Goal: Information Seeking & Learning: Find specific fact

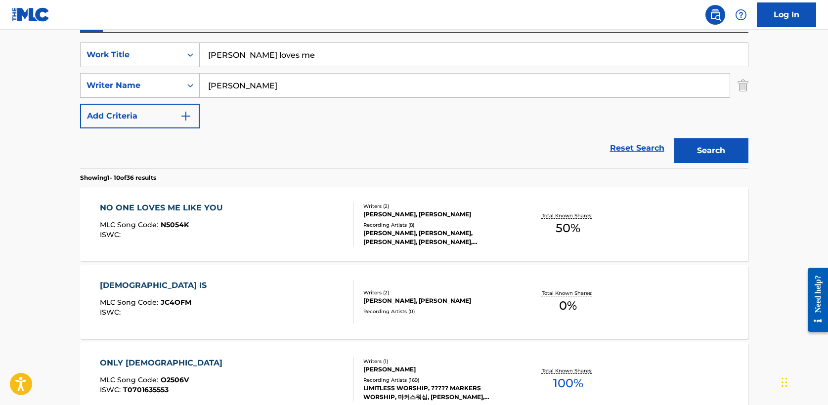
drag, startPoint x: 276, startPoint y: 53, endPoint x: 98, endPoint y: 28, distance: 179.8
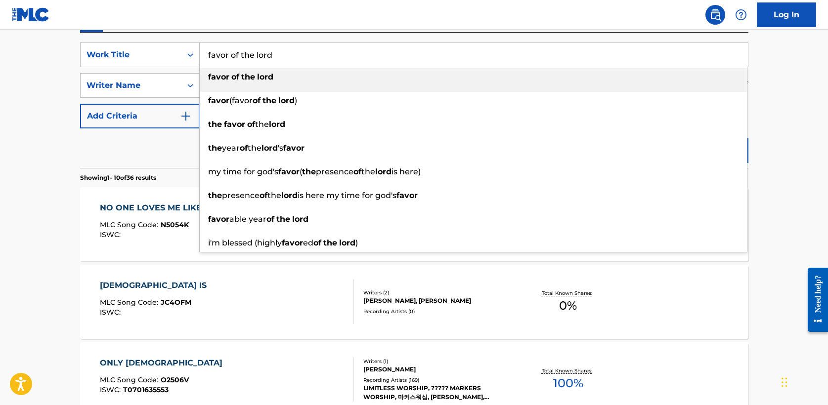
type input "favor of the lord"
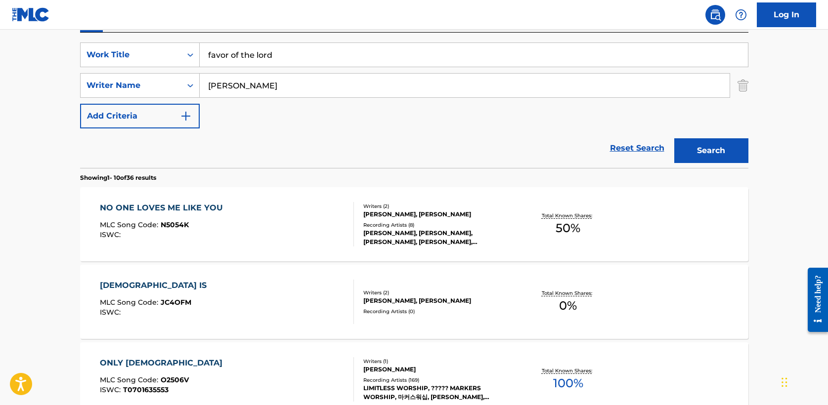
type input "[PERSON_NAME]"
click at [674, 138] on button "Search" at bounding box center [711, 150] width 74 height 25
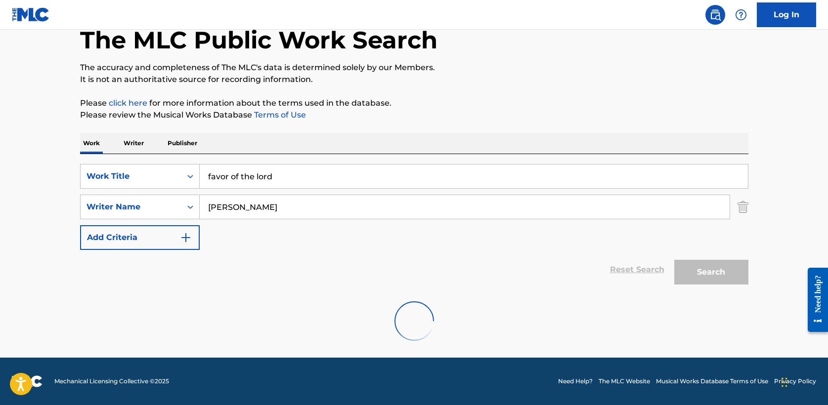
scroll to position [178, 0]
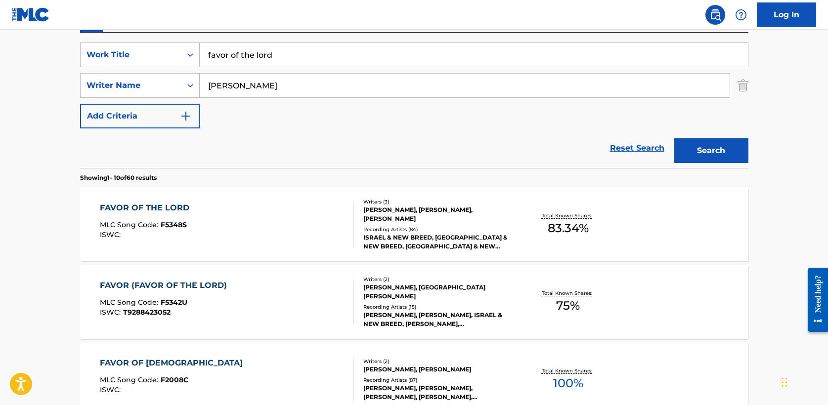
click at [149, 207] on div "FAVOR OF THE LORD" at bounding box center [147, 208] width 94 height 12
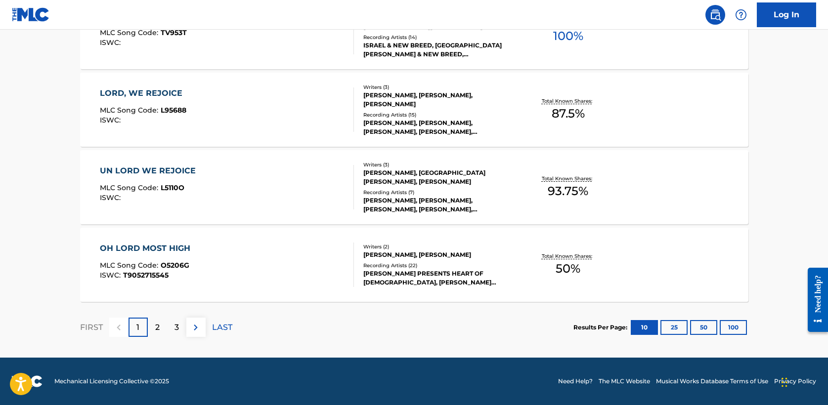
scroll to position [178, 0]
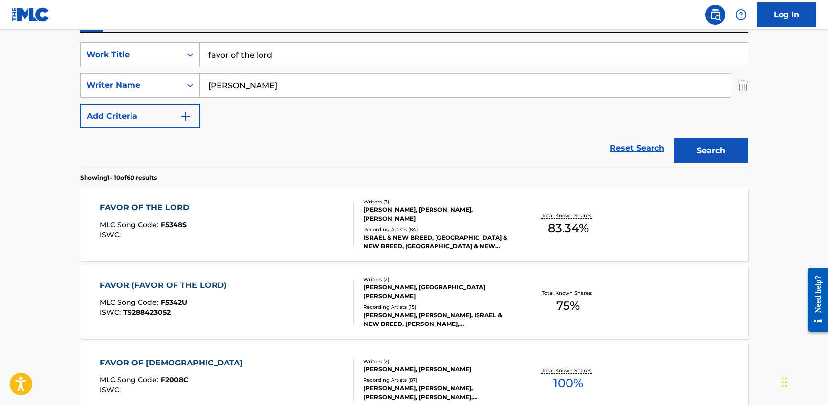
drag, startPoint x: 242, startPoint y: 52, endPoint x: 58, endPoint y: 45, distance: 184.1
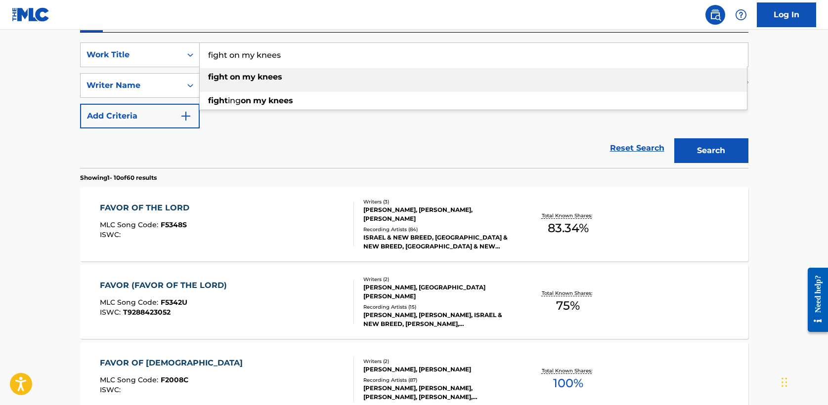
type input "fight on my knees"
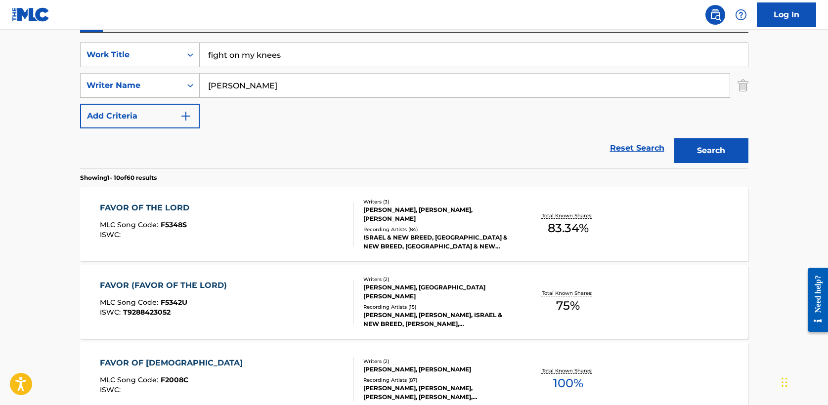
click at [674, 138] on button "Search" at bounding box center [711, 150] width 74 height 25
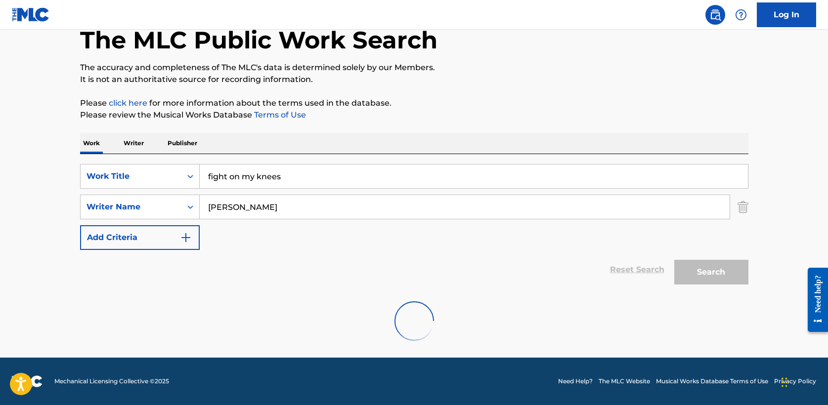
scroll to position [24, 0]
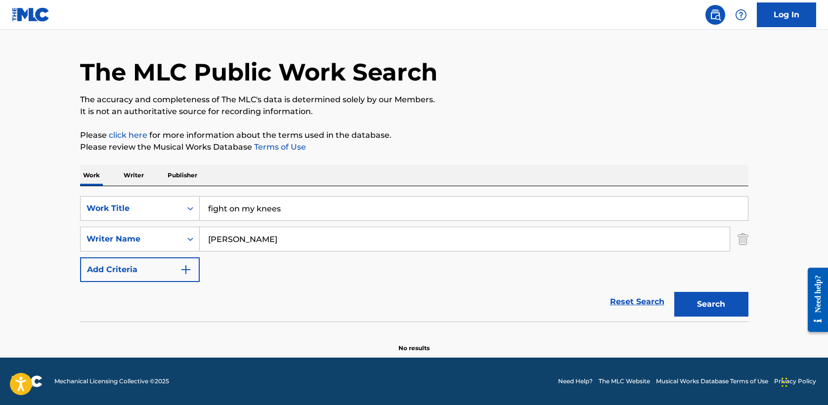
drag, startPoint x: 229, startPoint y: 239, endPoint x: 275, endPoint y: 239, distance: 46.0
click at [275, 239] on input "[PERSON_NAME]" at bounding box center [465, 239] width 530 height 24
type input "[DEMOGRAPHIC_DATA][PERSON_NAME]"
click at [674, 292] on button "Search" at bounding box center [711, 304] width 74 height 25
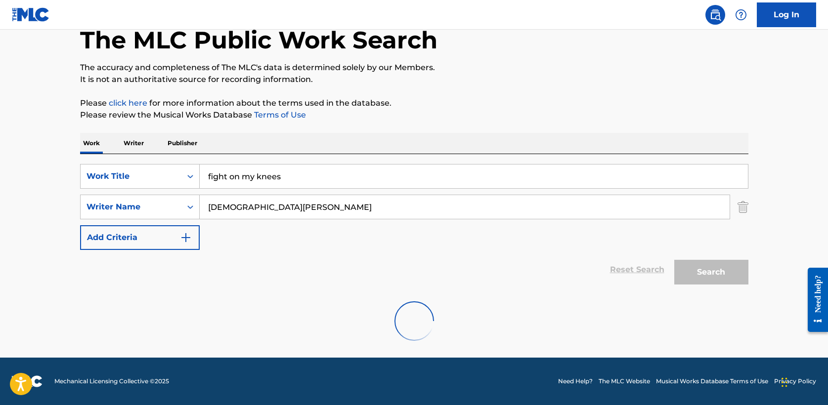
scroll to position [178, 0]
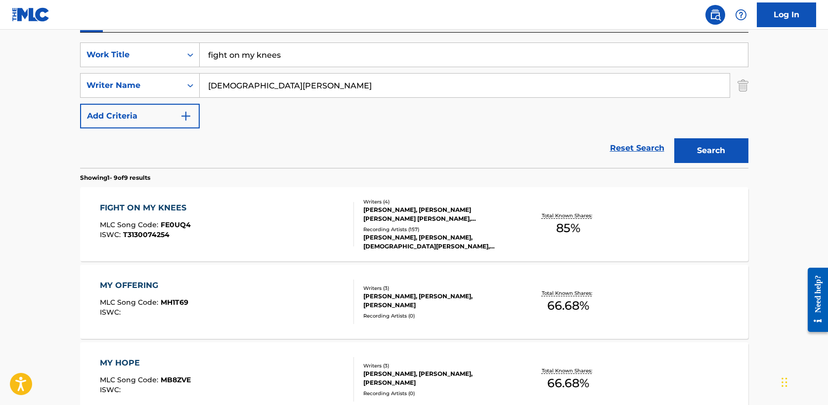
click at [169, 206] on div "FIGHT ON MY KNEES" at bounding box center [145, 208] width 91 height 12
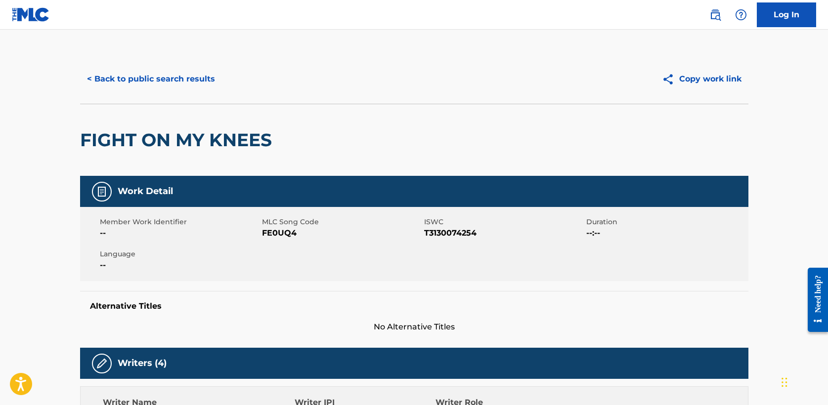
click at [147, 77] on button "< Back to public search results" at bounding box center [151, 79] width 142 height 25
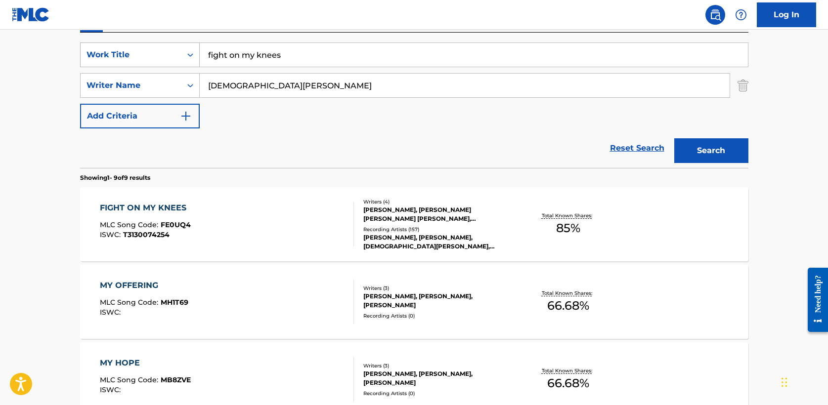
drag, startPoint x: 294, startPoint y: 56, endPoint x: 95, endPoint y: 55, distance: 198.8
click at [95, 55] on div "SearchWithCriteria5a2173f0-7a6b-48a5-aaeb-ae2f49c14e6e Work Title fight on my k…" at bounding box center [414, 55] width 669 height 25
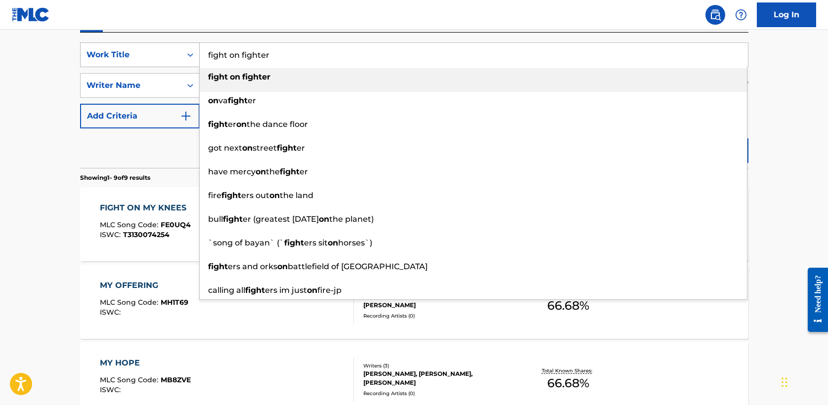
type input "fight on fighter"
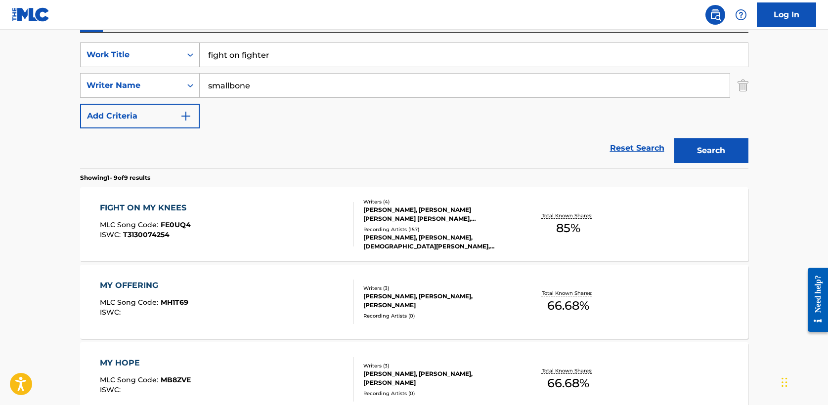
type input "smallbone"
click at [674, 138] on button "Search" at bounding box center [711, 150] width 74 height 25
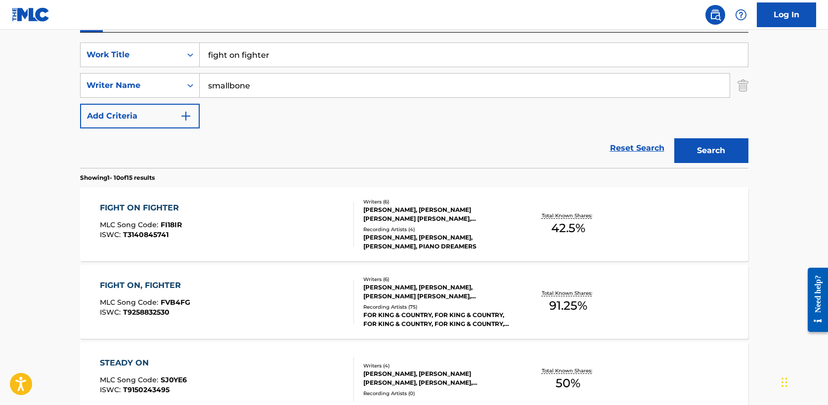
click at [151, 207] on div "FIGHT ON FIGHTER" at bounding box center [142, 208] width 84 height 12
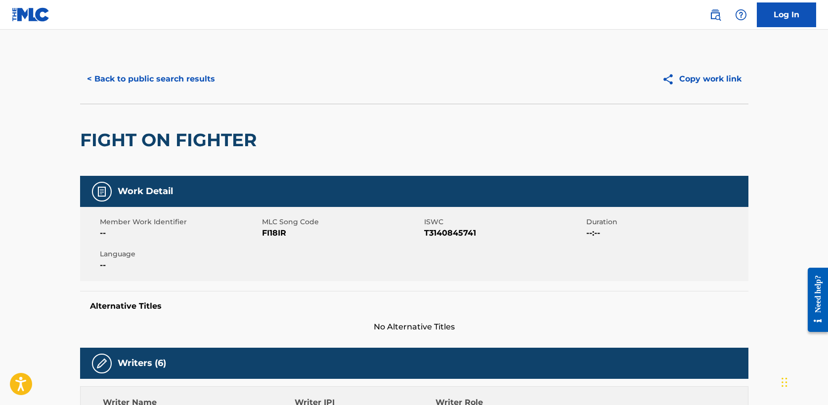
click at [189, 82] on button "< Back to public search results" at bounding box center [151, 79] width 142 height 25
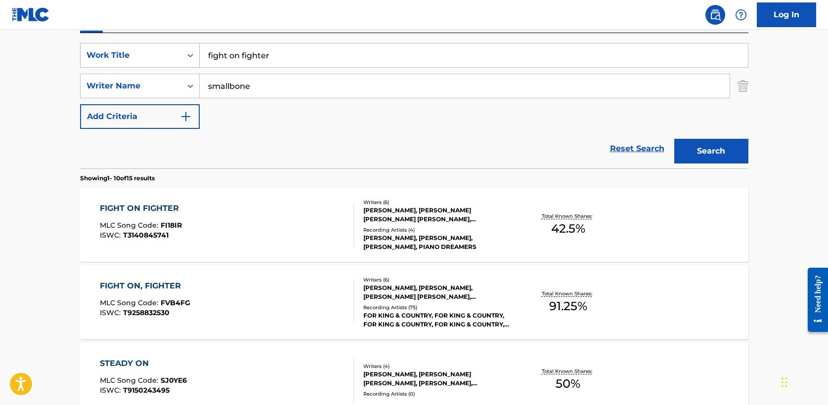
drag, startPoint x: 246, startPoint y: 56, endPoint x: 93, endPoint y: 55, distance: 153.3
click at [93, 55] on div "SearchWithCriteria5a2173f0-7a6b-48a5-aaeb-ae2f49c14e6e Work Title fight on figh…" at bounding box center [414, 55] width 669 height 25
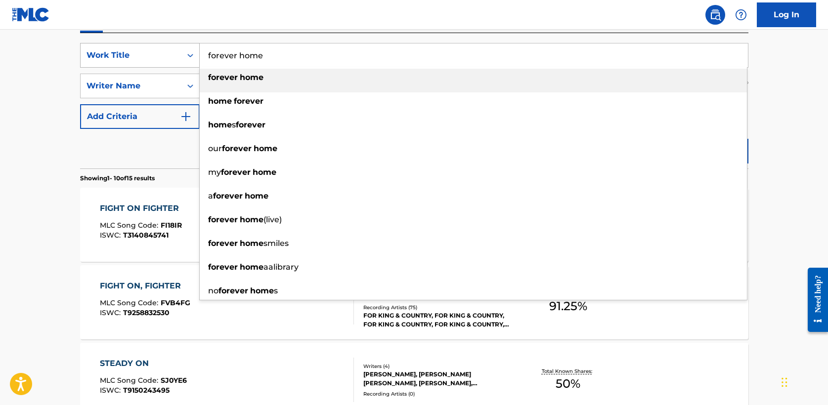
type input "forever home"
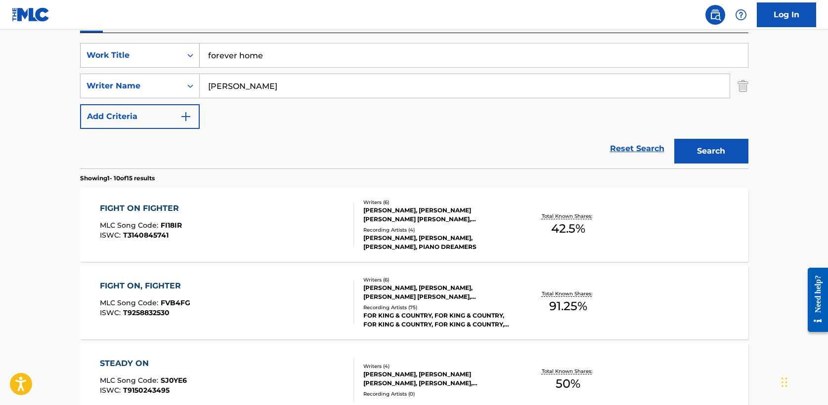
type input "[PERSON_NAME]"
click at [674, 139] on button "Search" at bounding box center [711, 151] width 74 height 25
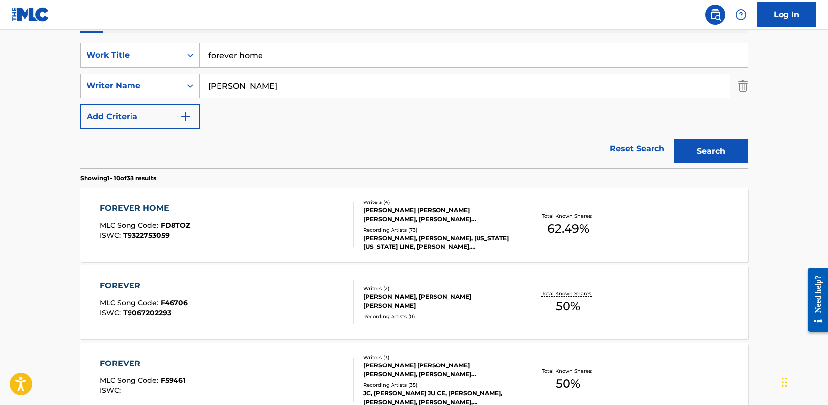
click at [166, 211] on div "FOREVER HOME" at bounding box center [145, 209] width 90 height 12
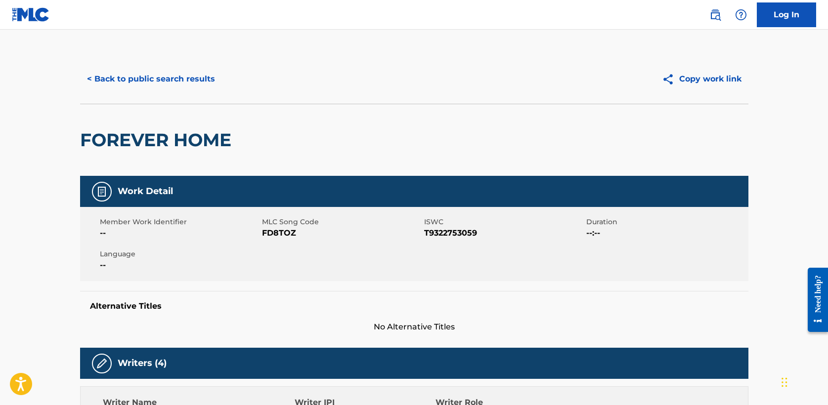
click at [141, 80] on button "< Back to public search results" at bounding box center [151, 79] width 142 height 25
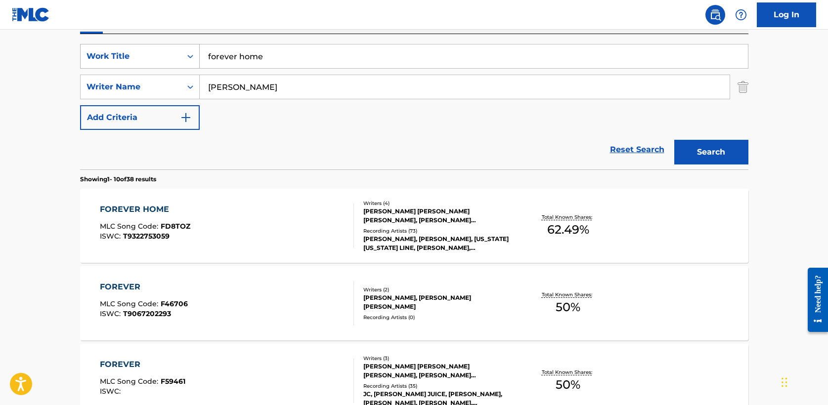
drag, startPoint x: 280, startPoint y: 59, endPoint x: 117, endPoint y: 47, distance: 163.6
click at [117, 47] on div "SearchWithCriteria5a2173f0-7a6b-48a5-aaeb-ae2f49c14e6e Work Title forever home" at bounding box center [414, 56] width 669 height 25
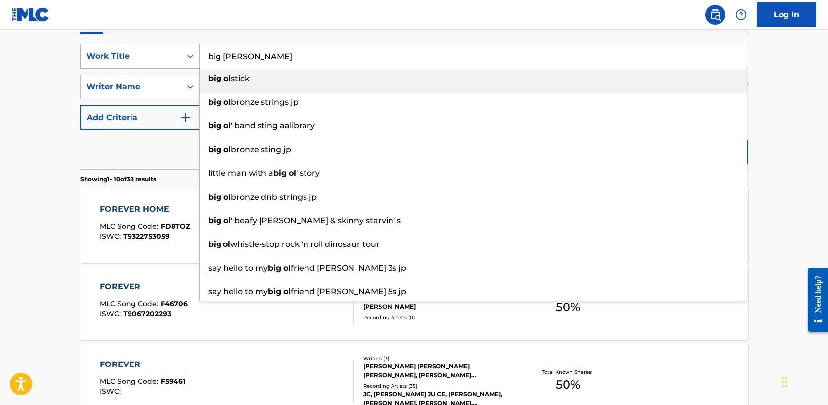
type input "big [PERSON_NAME]"
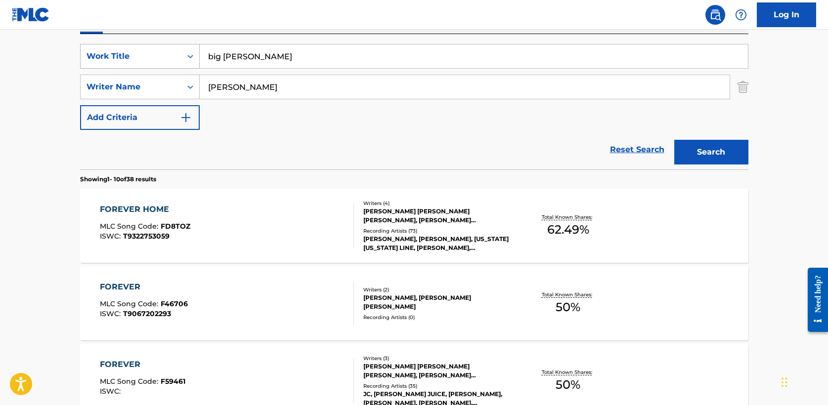
type input "[PERSON_NAME]"
click at [674, 140] on button "Search" at bounding box center [711, 152] width 74 height 25
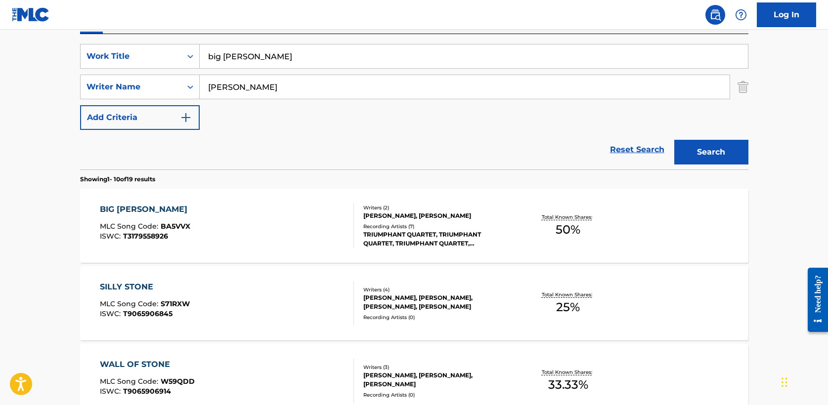
click at [161, 211] on div "BIG [PERSON_NAME]" at bounding box center [146, 210] width 92 height 12
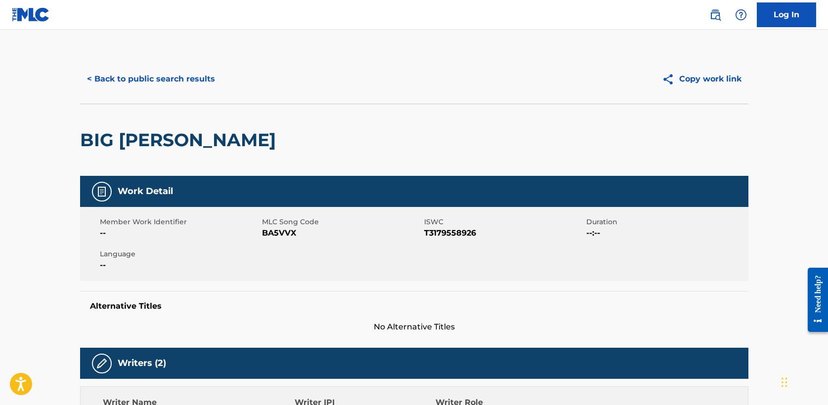
click at [163, 82] on button "< Back to public search results" at bounding box center [151, 79] width 142 height 25
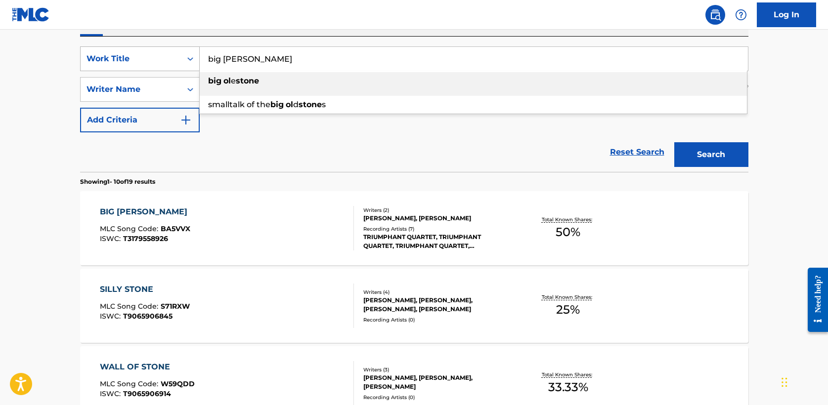
drag, startPoint x: 267, startPoint y: 61, endPoint x: 151, endPoint y: 56, distance: 115.8
click at [151, 56] on div "SearchWithCriteria5a2173f0-7a6b-48a5-aaeb-ae2f49c14e6e Work Title big [PERSON_N…" at bounding box center [414, 58] width 669 height 25
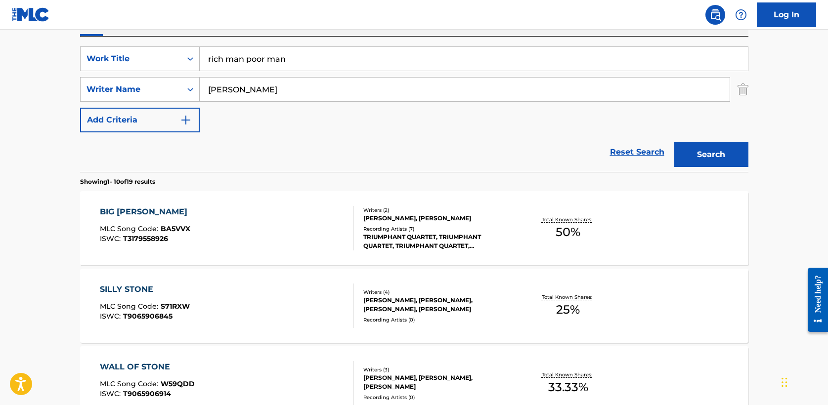
type input "rich man poor man"
click at [737, 158] on button "Search" at bounding box center [711, 154] width 74 height 25
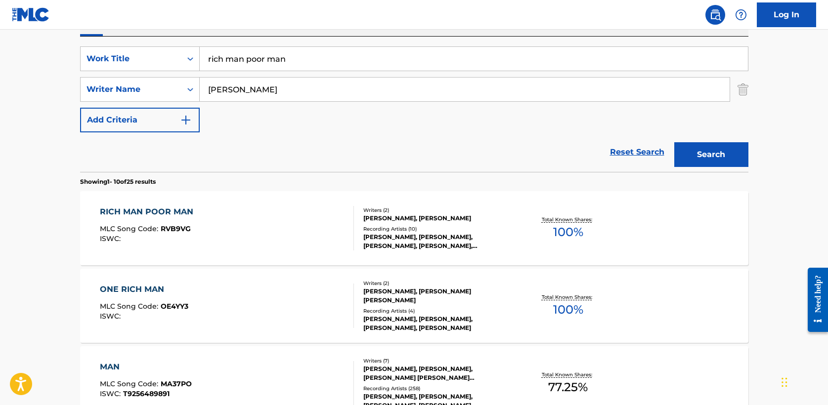
click at [160, 215] on div "RICH MAN POOR MAN" at bounding box center [149, 212] width 98 height 12
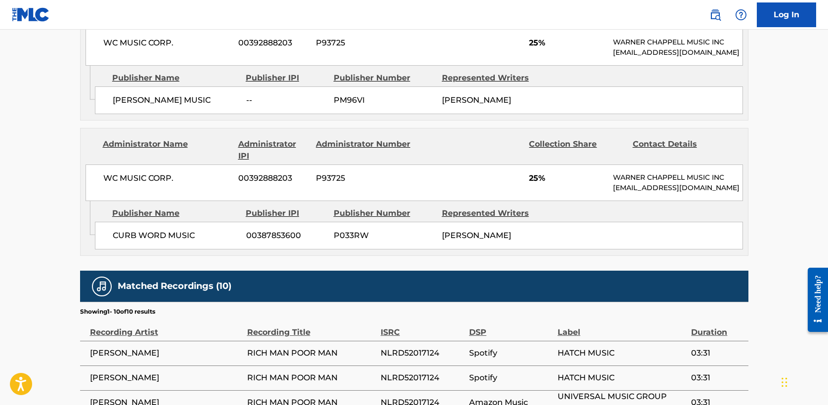
scroll to position [834, 0]
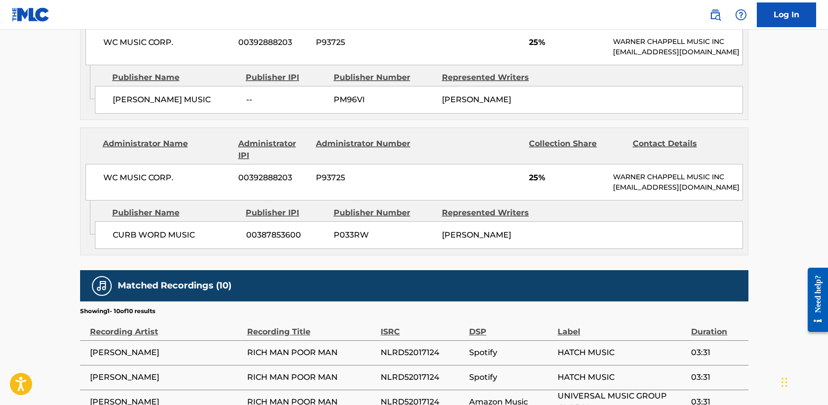
scroll to position [174, 0]
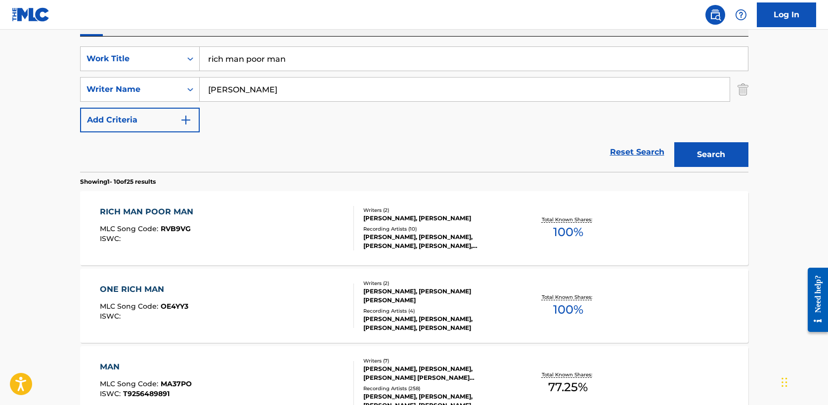
drag, startPoint x: 294, startPoint y: 63, endPoint x: 87, endPoint y: 38, distance: 208.2
click at [87, 38] on div "SearchWithCriteria5a2173f0-7a6b-48a5-aaeb-ae2f49c14e6e Work Title rich man poor…" at bounding box center [414, 104] width 669 height 135
type input "7000 promises"
click at [706, 157] on button "Search" at bounding box center [711, 154] width 74 height 25
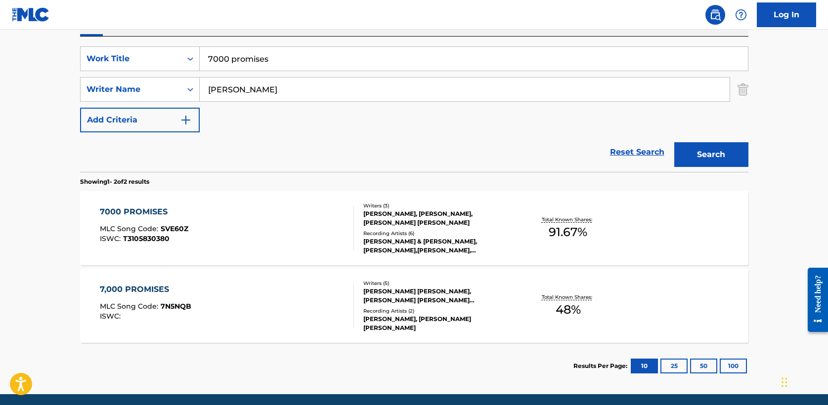
click at [131, 207] on div "7000 PROMISES" at bounding box center [144, 212] width 89 height 12
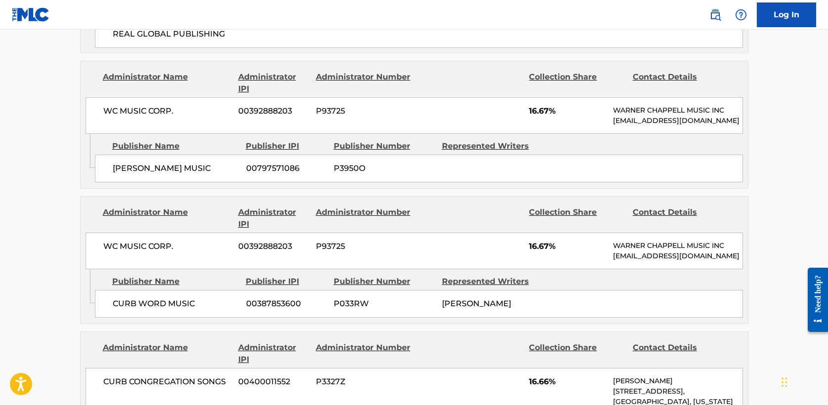
scroll to position [823, 0]
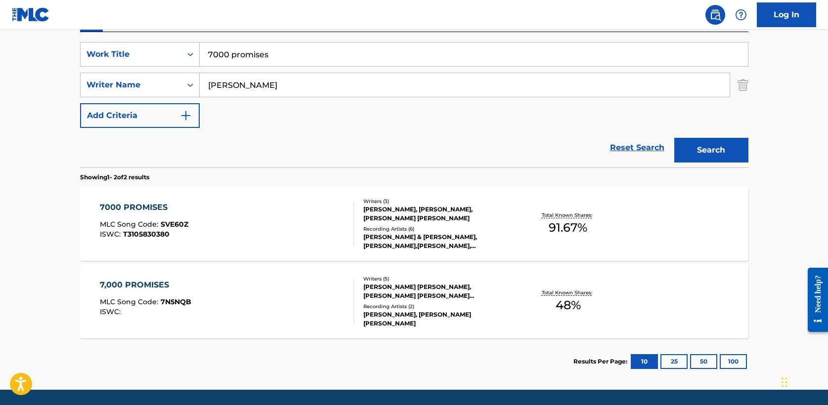
scroll to position [177, 0]
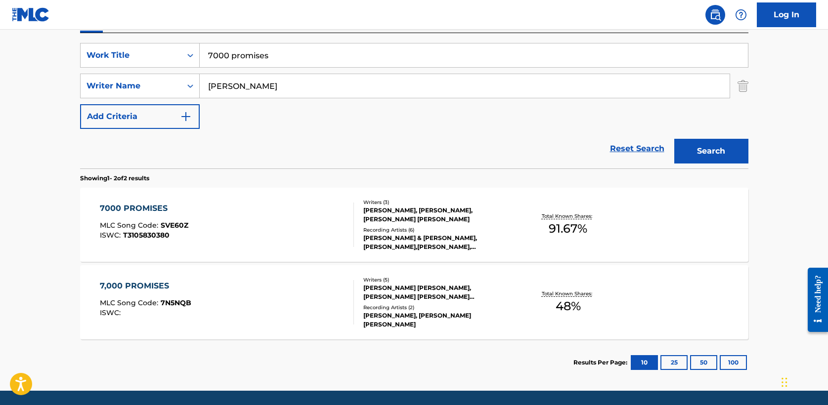
drag, startPoint x: 226, startPoint y: 57, endPoint x: 34, endPoint y: 57, distance: 191.9
click at [34, 57] on main "The MLC Public Work Search The accuracy and completeness of The MLC's data is d…" at bounding box center [414, 122] width 828 height 538
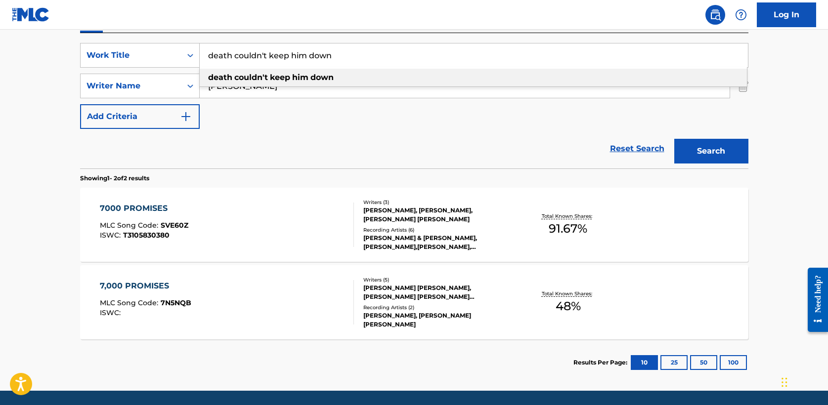
type input "death couldn't keep him down"
click at [348, 134] on div "Reset Search Search" at bounding box center [414, 149] width 669 height 40
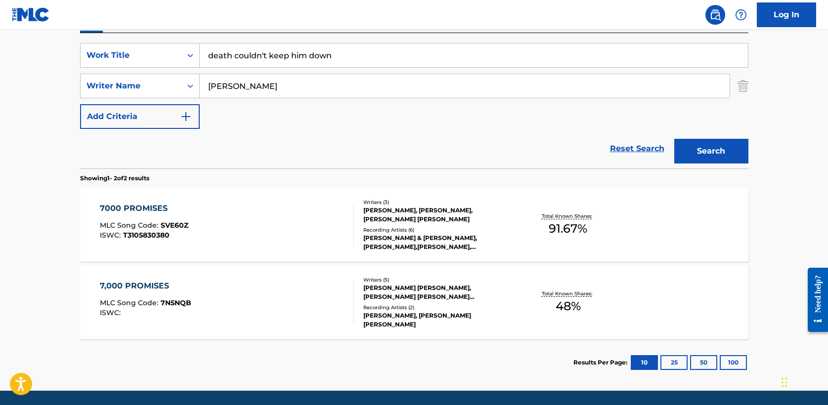
click at [723, 153] on button "Search" at bounding box center [711, 151] width 74 height 25
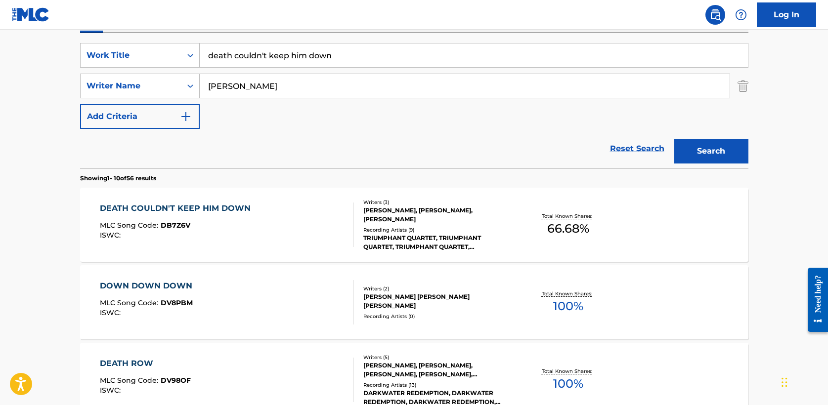
click at [218, 207] on div "DEATH COULDN'T KEEP HIM DOWN" at bounding box center [178, 209] width 156 height 12
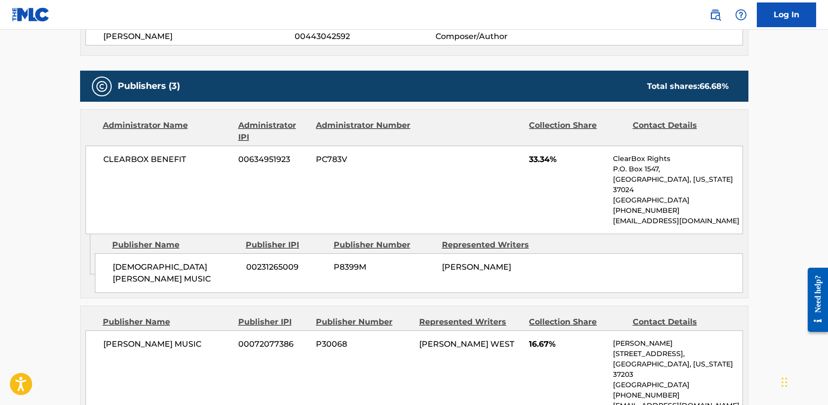
scroll to position [401, 0]
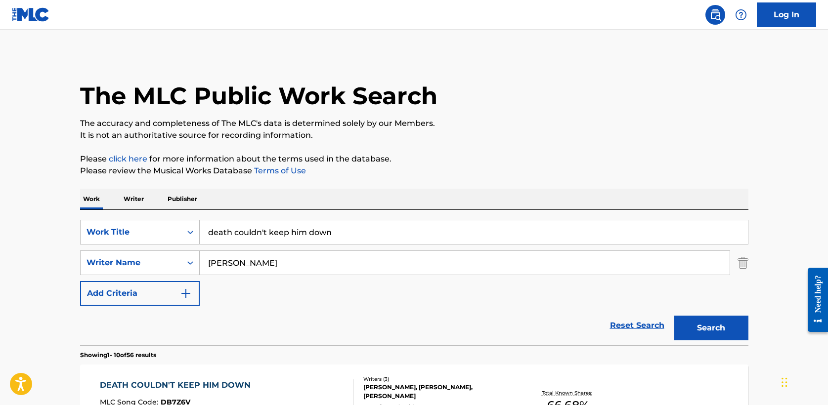
click at [249, 260] on input "[PERSON_NAME]" at bounding box center [465, 263] width 530 height 24
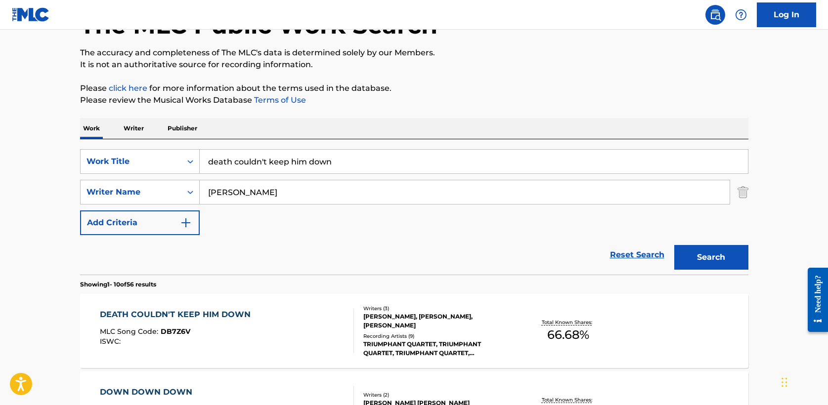
scroll to position [75, 0]
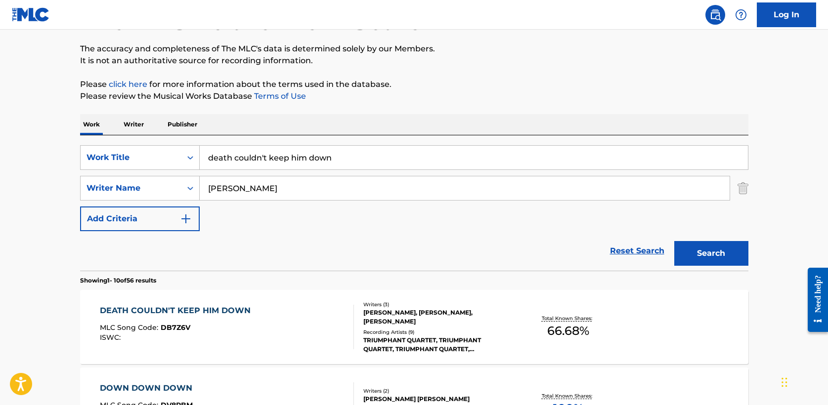
click at [194, 308] on div "DEATH COULDN'T KEEP HIM DOWN" at bounding box center [178, 311] width 156 height 12
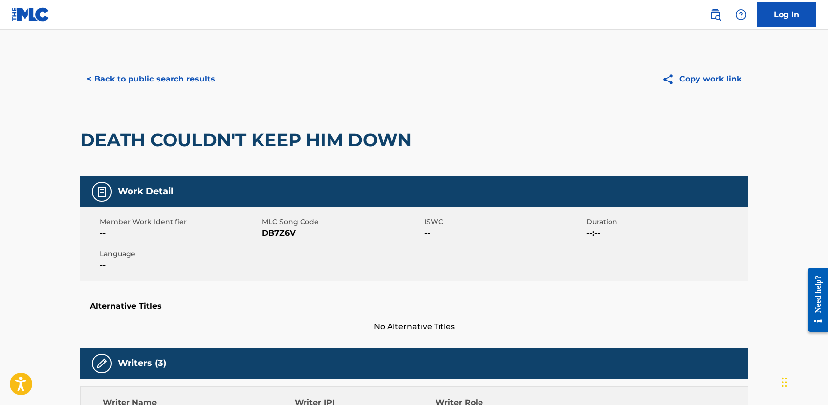
click at [173, 73] on button "< Back to public search results" at bounding box center [151, 79] width 142 height 25
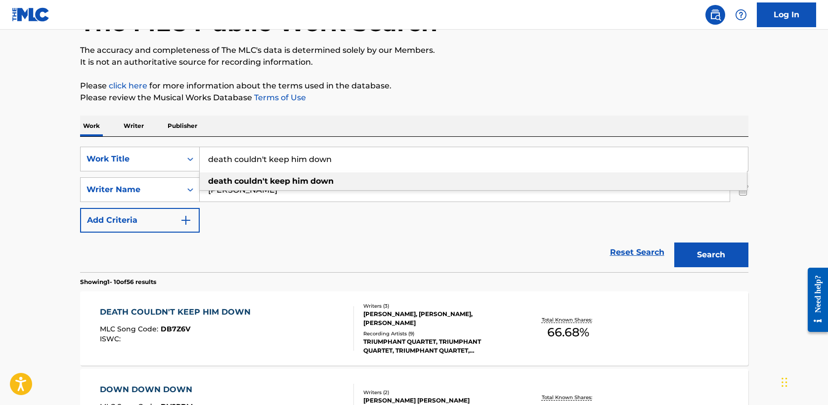
drag, startPoint x: 355, startPoint y: 156, endPoint x: 38, endPoint y: 154, distance: 317.0
type input "father would you hold"
click at [366, 124] on div "Work Writer Publisher" at bounding box center [414, 126] width 669 height 21
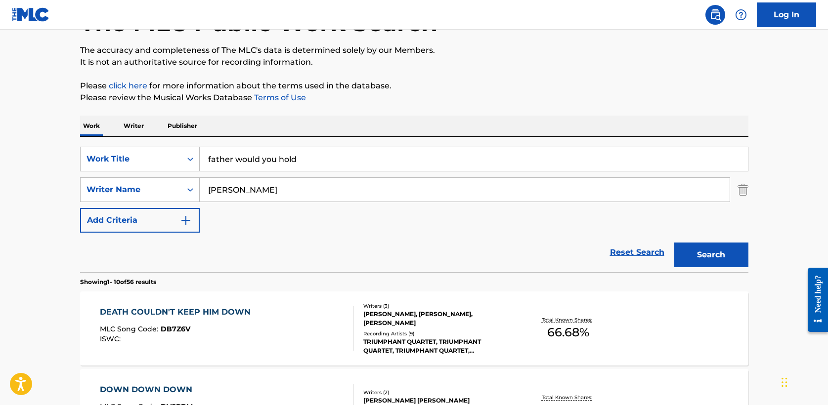
click at [715, 262] on button "Search" at bounding box center [711, 255] width 74 height 25
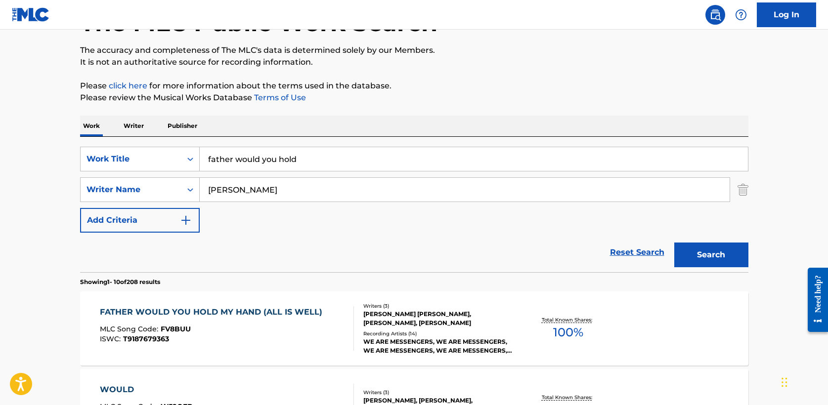
click at [219, 309] on div "FATHER WOULD YOU HOLD MY HAND (ALL IS WELL)" at bounding box center [213, 313] width 227 height 12
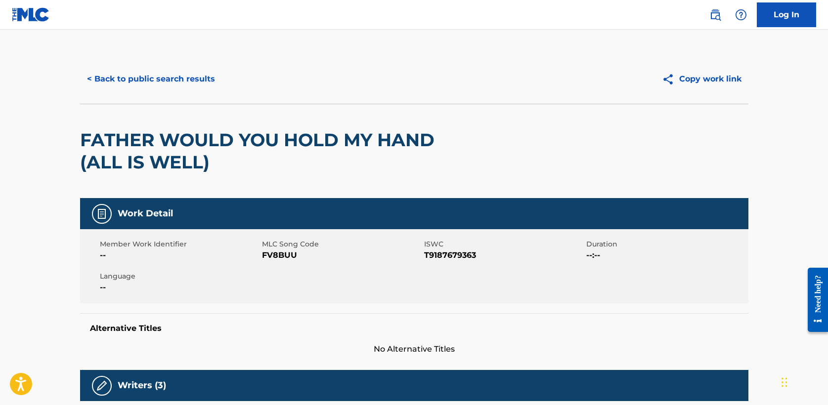
click at [146, 80] on button "< Back to public search results" at bounding box center [151, 79] width 142 height 25
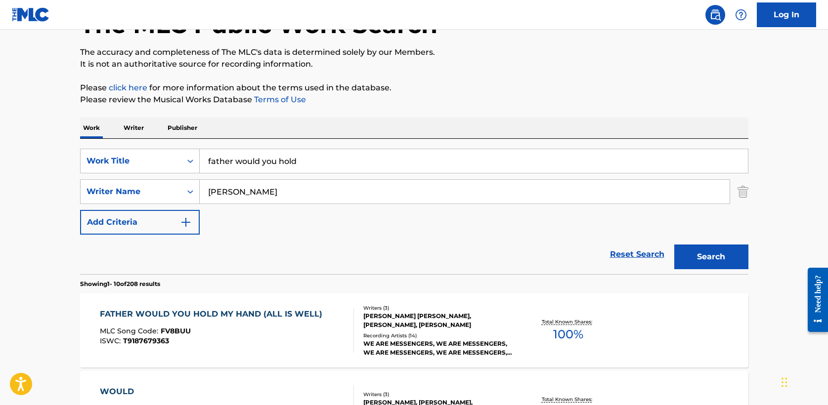
scroll to position [71, 0]
drag, startPoint x: 317, startPoint y: 164, endPoint x: 68, endPoint y: 163, distance: 249.2
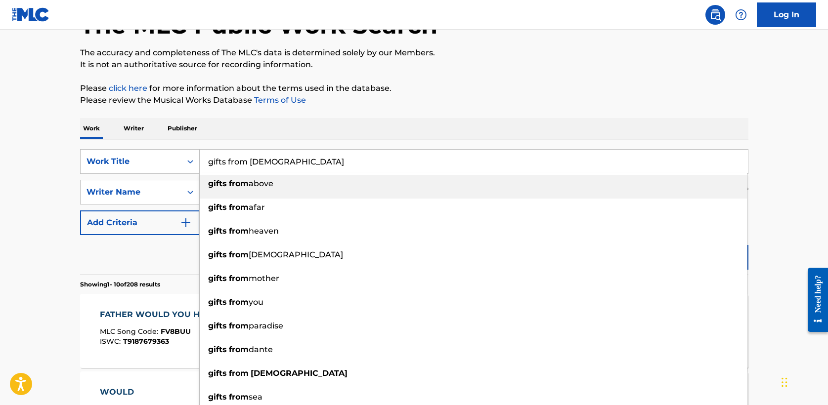
type input "gifts from [DEMOGRAPHIC_DATA]"
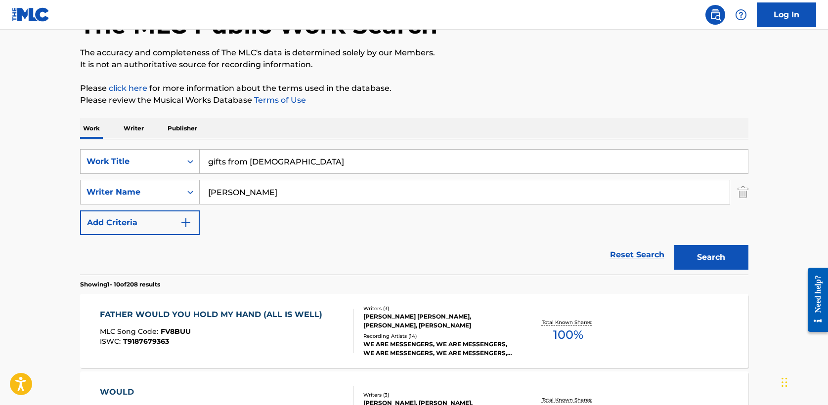
type input "[PERSON_NAME]"
click at [674, 245] on button "Search" at bounding box center [711, 257] width 74 height 25
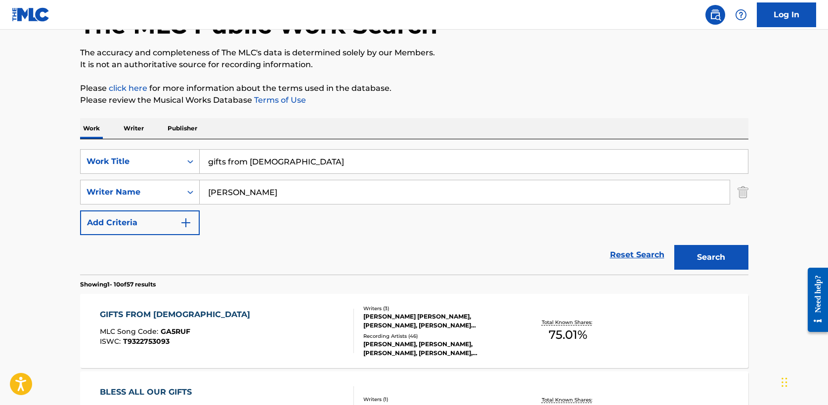
click at [151, 313] on div "GIFTS FROM [DEMOGRAPHIC_DATA]" at bounding box center [177, 315] width 155 height 12
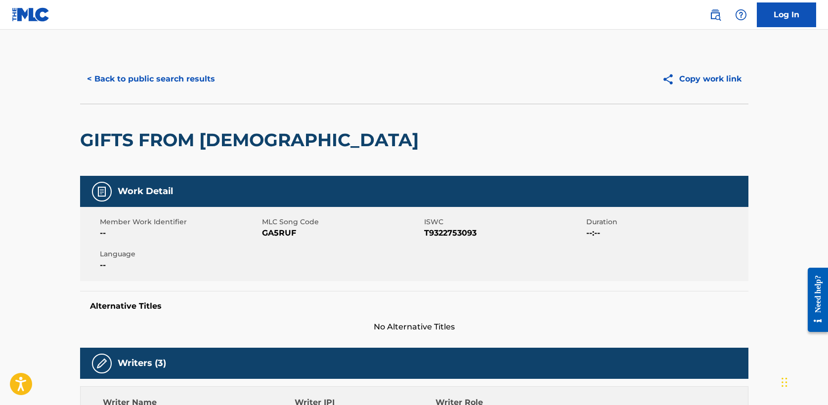
click at [171, 82] on button "< Back to public search results" at bounding box center [151, 79] width 142 height 25
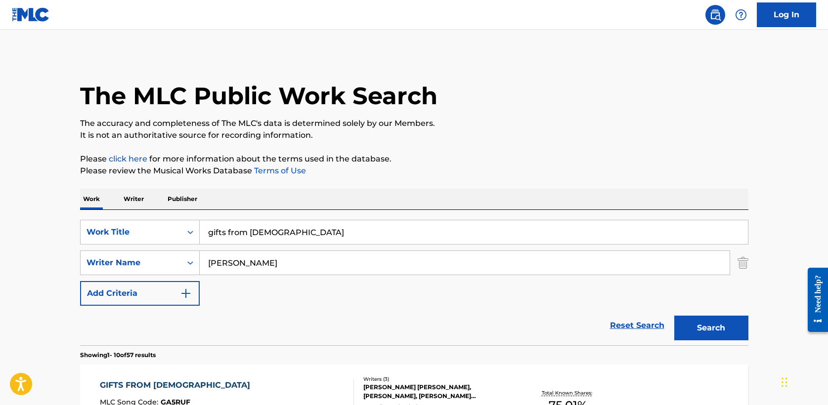
scroll to position [69, 0]
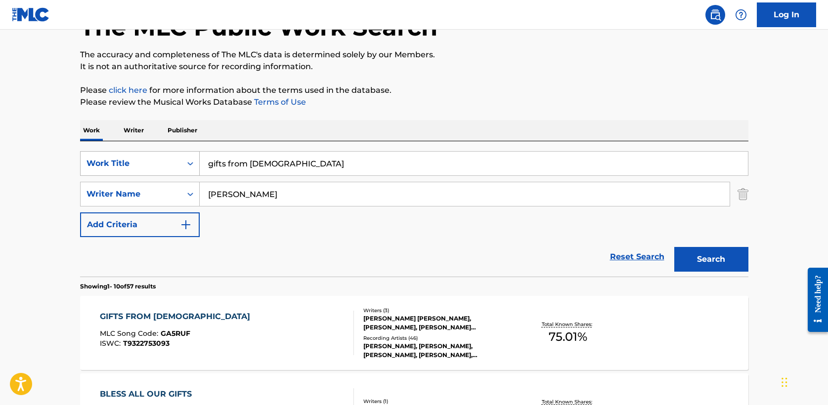
drag, startPoint x: 228, startPoint y: 171, endPoint x: 86, endPoint y: 164, distance: 142.6
click at [86, 164] on div "SearchWithCriteria5a2173f0-7a6b-48a5-aaeb-ae2f49c14e6e Work Title gifts from god" at bounding box center [414, 163] width 669 height 25
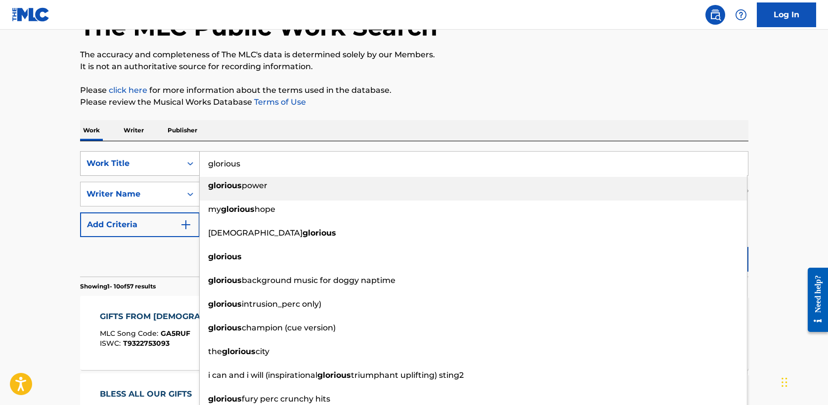
type input "glorious"
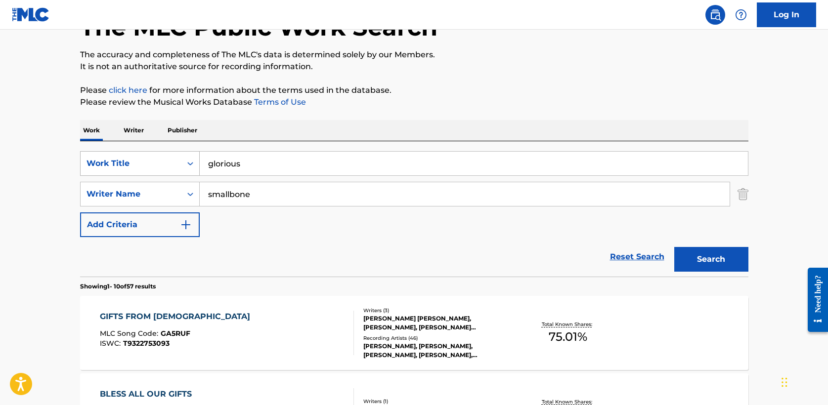
type input "smallbone"
click at [674, 247] on button "Search" at bounding box center [711, 259] width 74 height 25
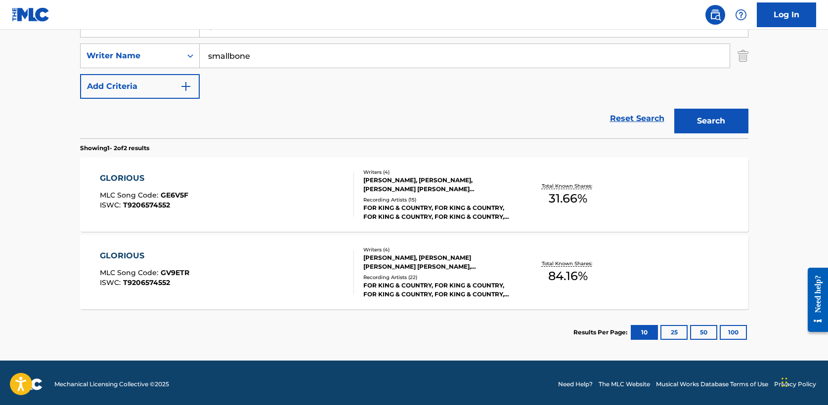
scroll to position [210, 0]
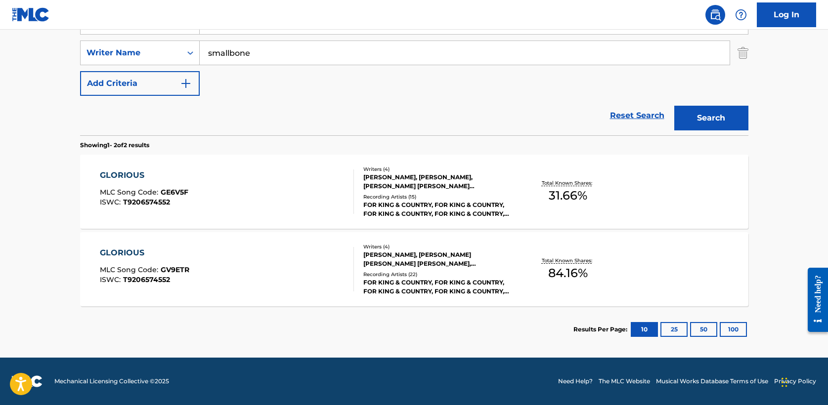
click at [128, 253] on div "GLORIOUS" at bounding box center [145, 253] width 90 height 12
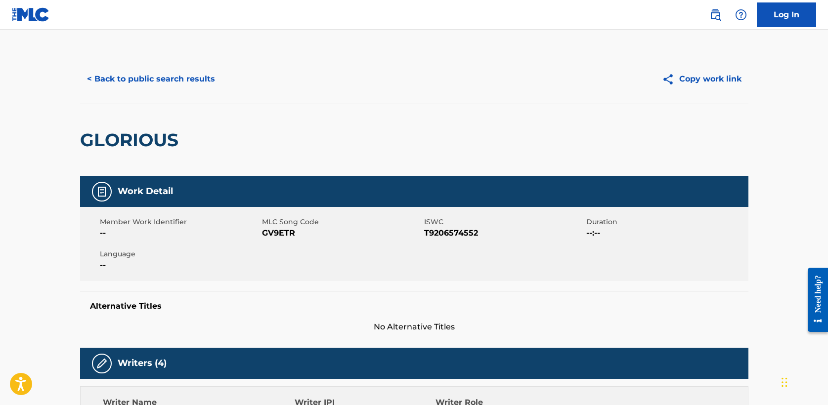
click at [149, 85] on button "< Back to public search results" at bounding box center [151, 79] width 142 height 25
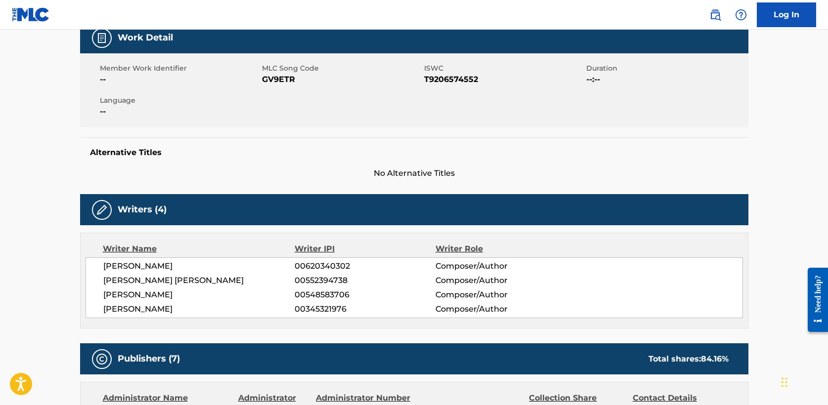
scroll to position [149, 0]
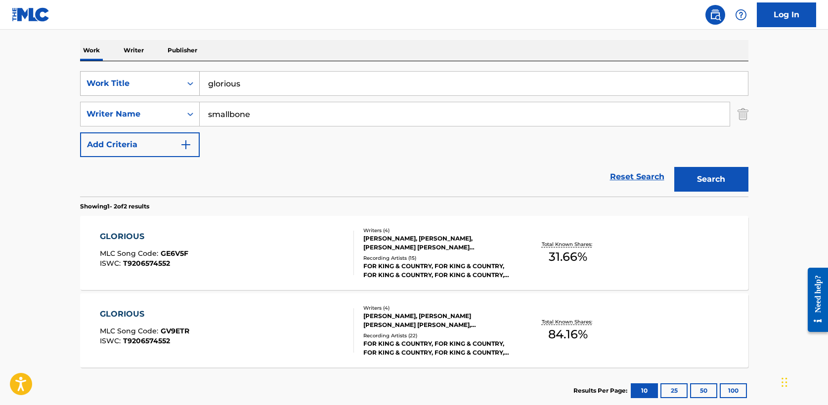
drag, startPoint x: 259, startPoint y: 84, endPoint x: 110, endPoint y: 81, distance: 148.9
click at [110, 81] on div "SearchWithCriteria5a2173f0-7a6b-48a5-aaeb-ae2f49c14e6e Work Title glorious" at bounding box center [414, 83] width 669 height 25
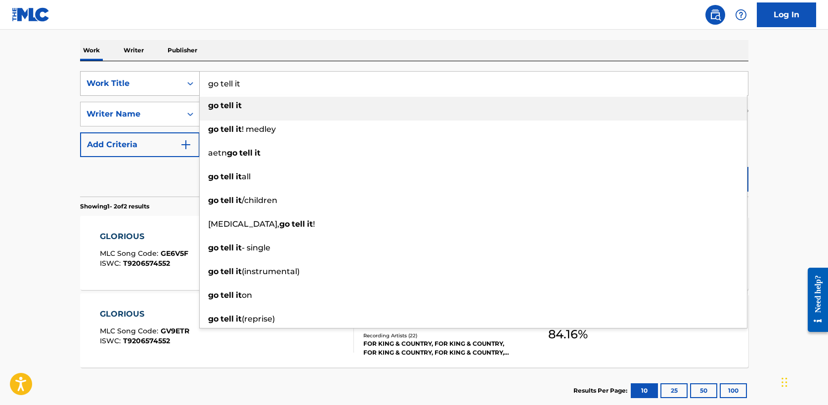
type input "go tell it"
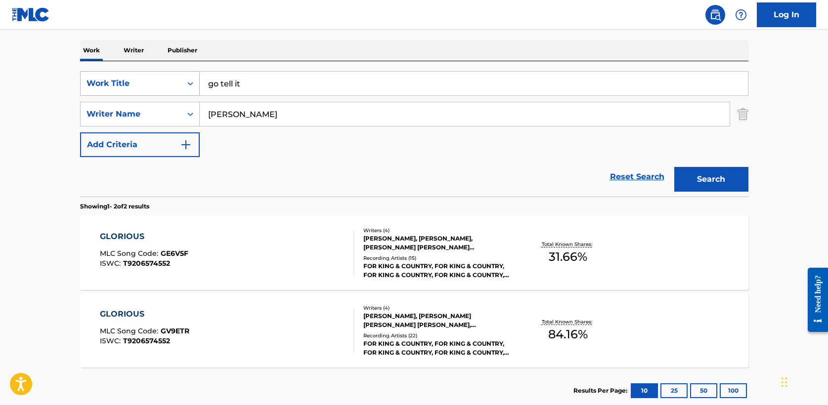
type input "[PERSON_NAME]"
click at [674, 167] on button "Search" at bounding box center [711, 179] width 74 height 25
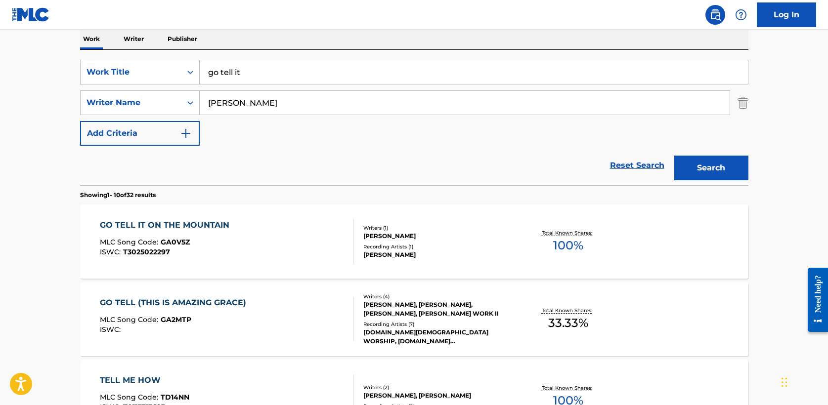
scroll to position [169, 0]
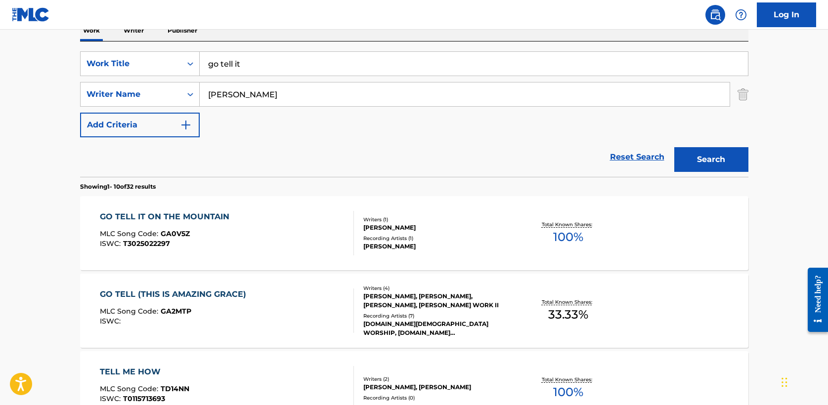
click at [182, 293] on div "GO TELL (THIS IS AMAZING GRACE)" at bounding box center [175, 295] width 151 height 12
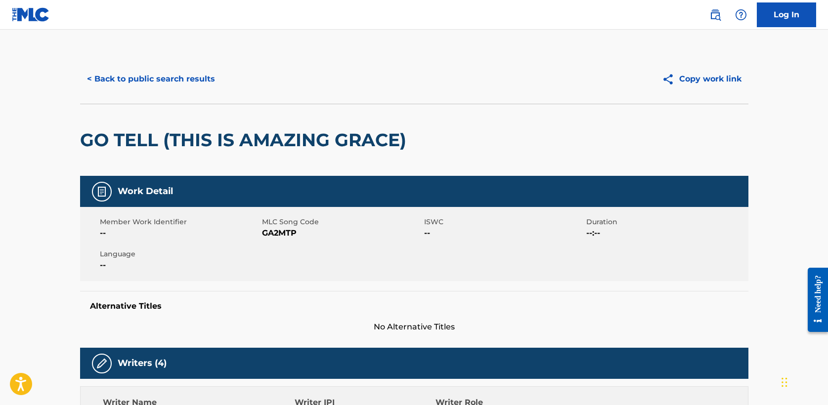
click at [162, 86] on button "< Back to public search results" at bounding box center [151, 79] width 142 height 25
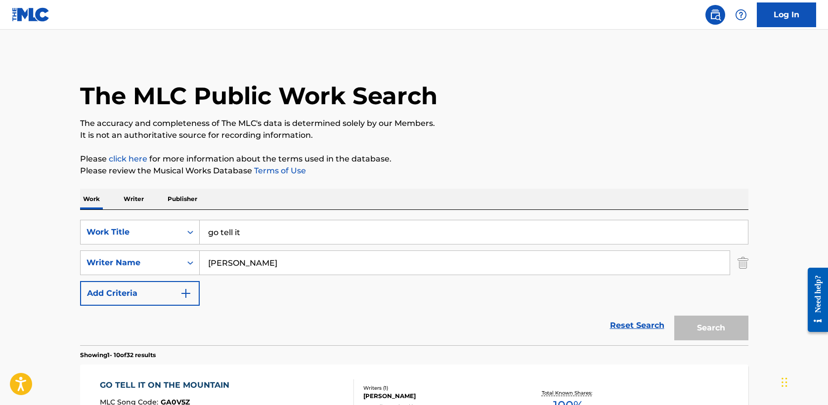
scroll to position [167, 0]
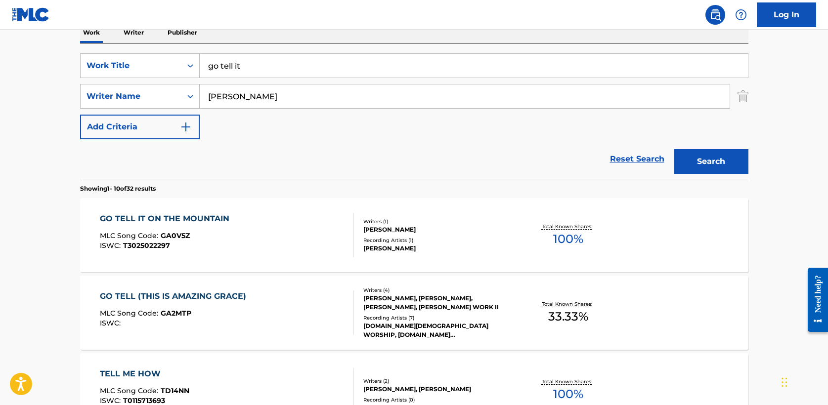
drag, startPoint x: 268, startPoint y: 69, endPoint x: 73, endPoint y: 64, distance: 194.4
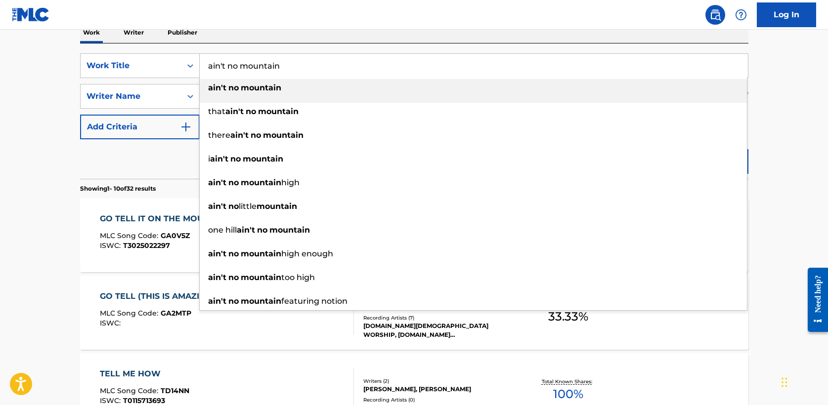
type input "ain't no mountain"
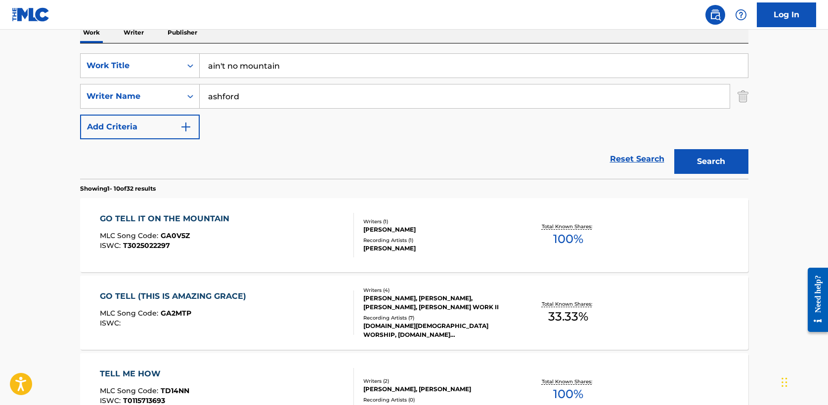
type input "ashford"
click at [674, 149] on button "Search" at bounding box center [711, 161] width 74 height 25
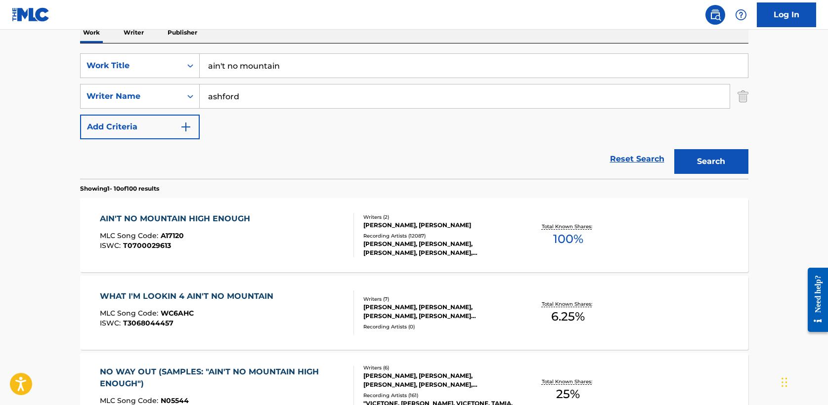
click at [215, 217] on div "AIN'T NO MOUNTAIN HIGH ENOUGH" at bounding box center [177, 219] width 155 height 12
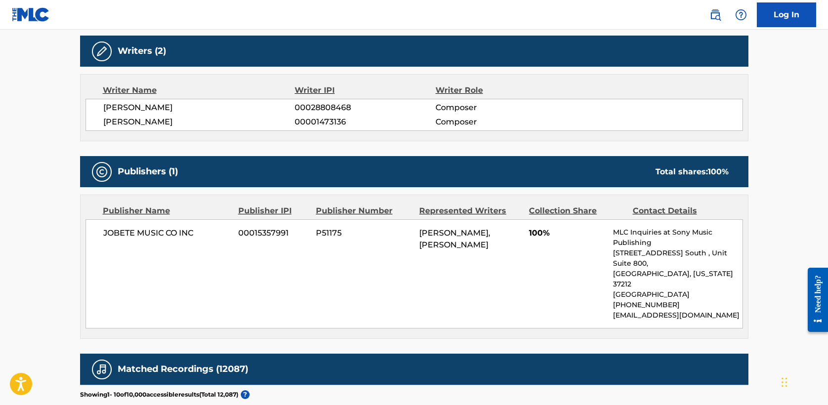
scroll to position [475, 0]
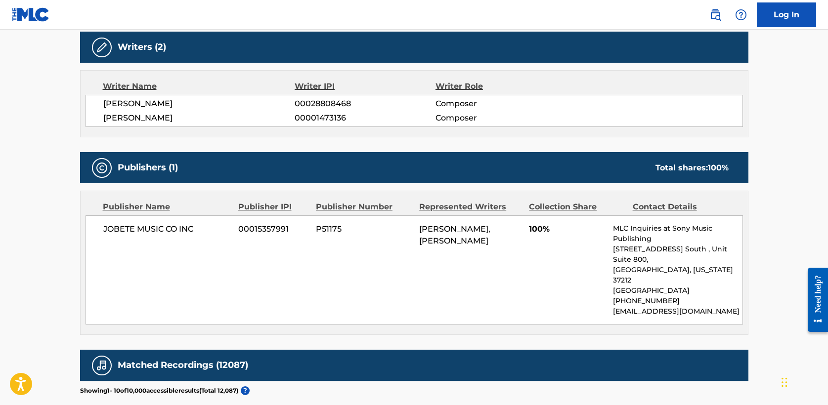
scroll to position [167, 0]
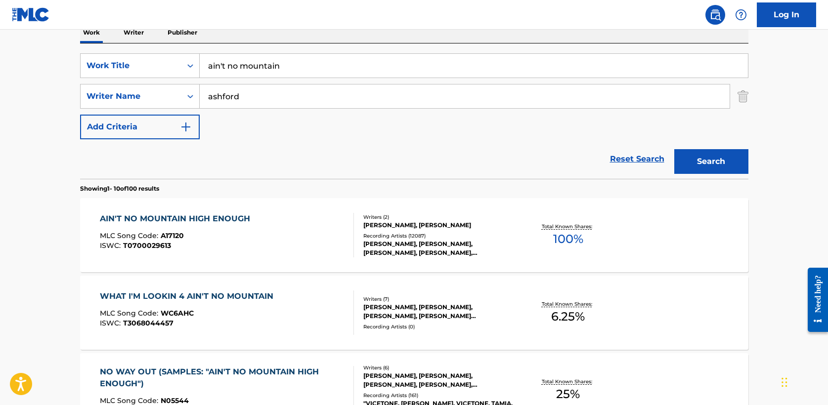
drag, startPoint x: 250, startPoint y: 95, endPoint x: 54, endPoint y: 87, distance: 196.0
type input "[PERSON_NAME]"
click at [674, 149] on button "Search" at bounding box center [711, 161] width 74 height 25
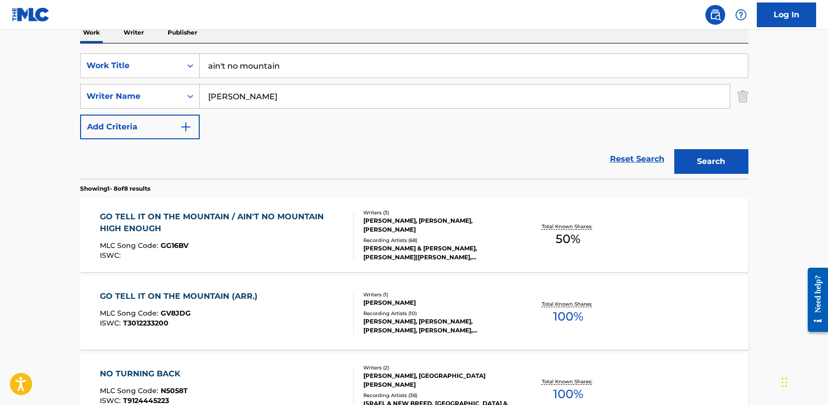
click at [228, 214] on div "GO TELL IT ON THE MOUNTAIN / AIN'T NO MOUNTAIN HIGH ENOUGH" at bounding box center [223, 223] width 246 height 24
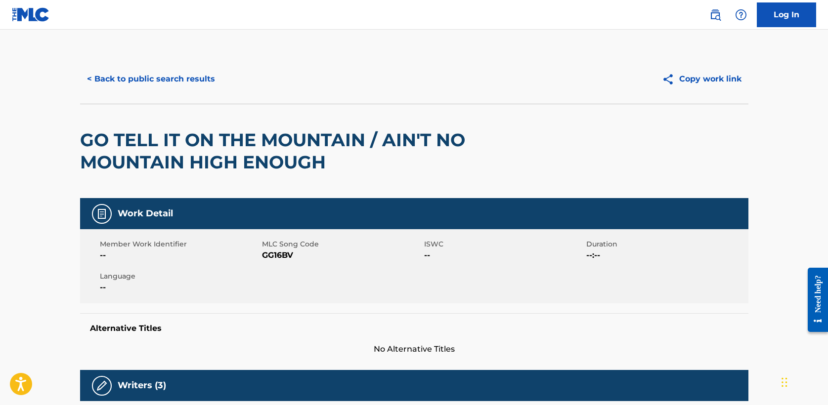
click at [138, 76] on button "< Back to public search results" at bounding box center [151, 79] width 142 height 25
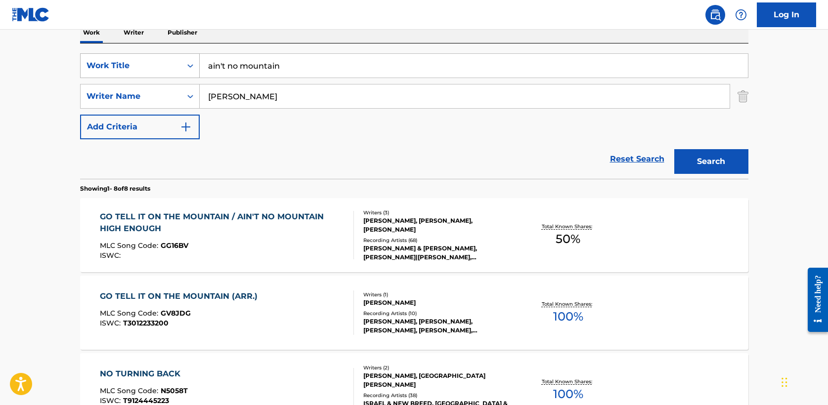
drag, startPoint x: 304, startPoint y: 67, endPoint x: 114, endPoint y: 66, distance: 189.9
click at [114, 66] on div "SearchWithCriteria5a2173f0-7a6b-48a5-aaeb-ae2f49c14e6e Work Title ain't no moun…" at bounding box center [414, 65] width 669 height 25
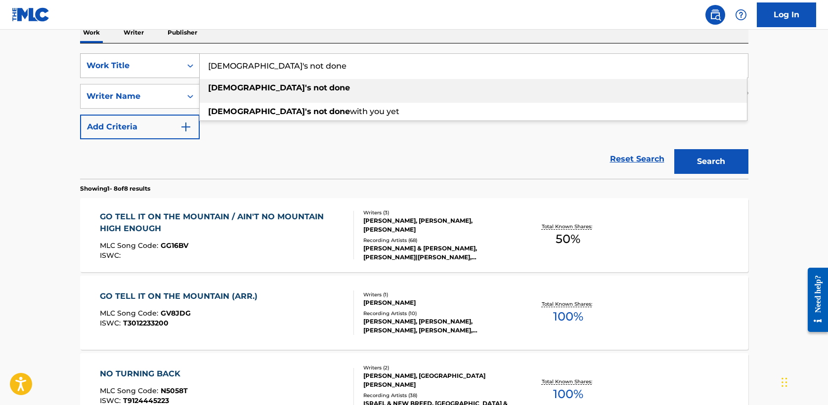
type input "[DEMOGRAPHIC_DATA]'s not done"
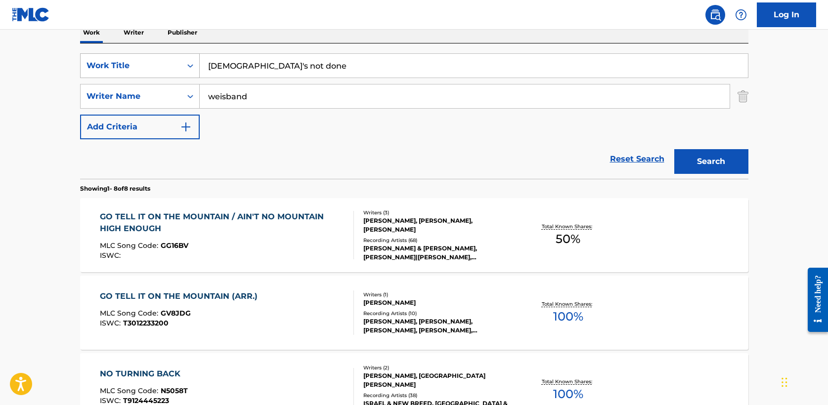
type input "weisband"
click at [674, 149] on button "Search" at bounding box center [711, 161] width 74 height 25
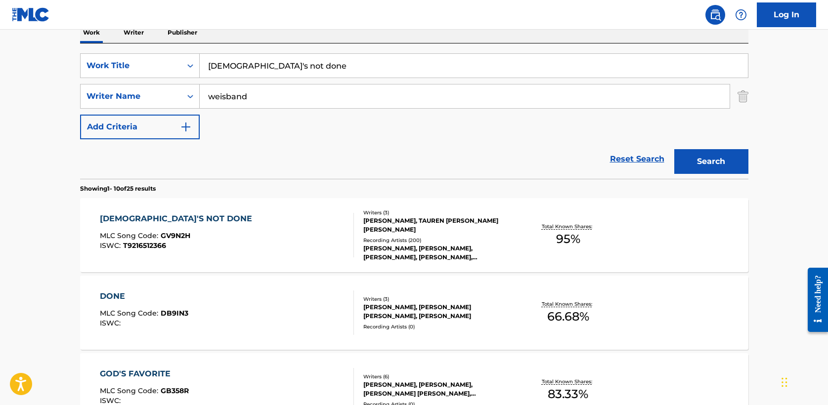
click at [150, 217] on div "[DEMOGRAPHIC_DATA]'S NOT DONE" at bounding box center [178, 219] width 157 height 12
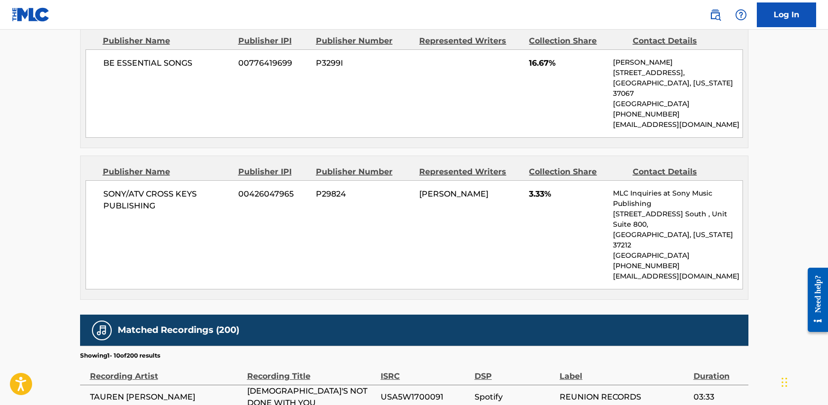
scroll to position [1419, 0]
